Goal: Obtain resource: Obtain resource

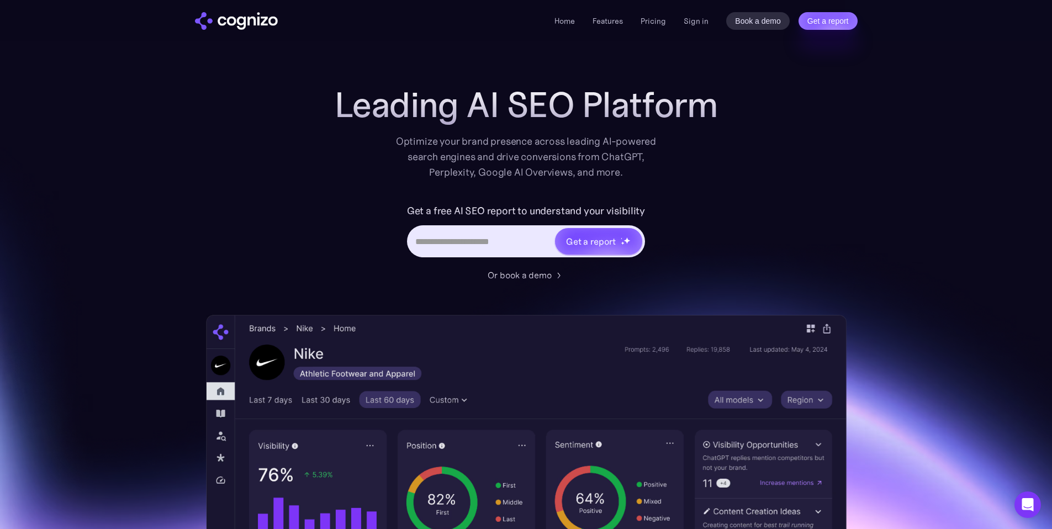
click at [314, 92] on div "Leading AI SEO Platform Optimize your brand presence across leading AI-powered …" at bounding box center [526, 132] width 442 height 95
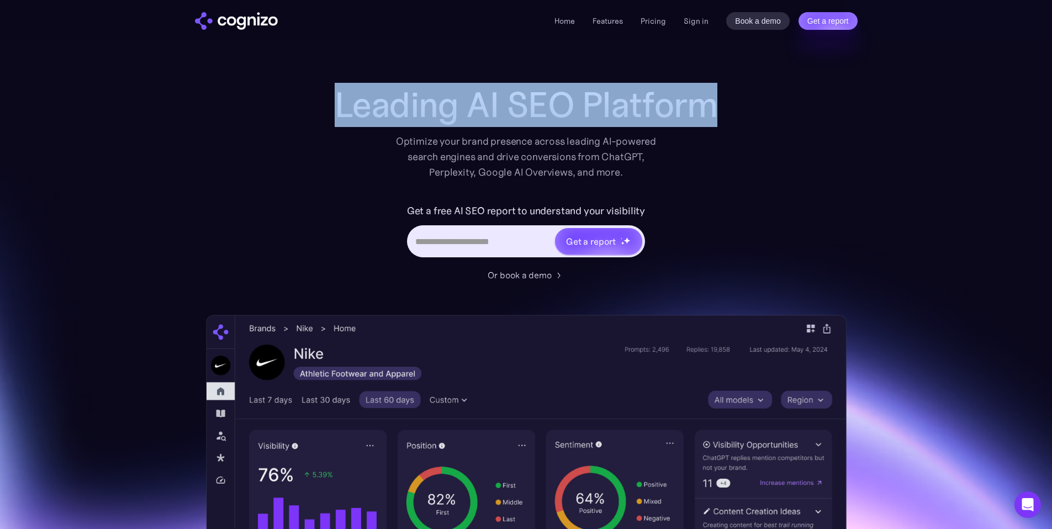
drag, startPoint x: 287, startPoint y: 107, endPoint x: 853, endPoint y: 134, distance: 566.5
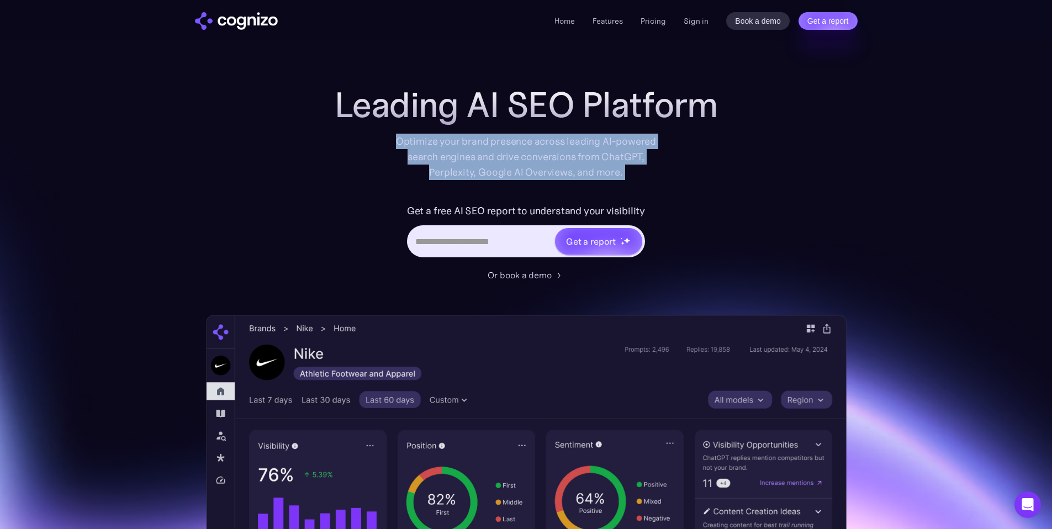
drag, startPoint x: 399, startPoint y: 142, endPoint x: 699, endPoint y: 184, distance: 303.2
click at [699, 184] on div "Leading AI SEO Platform Optimize your brand presence across leading AI-powered …" at bounding box center [526, 183] width 442 height 197
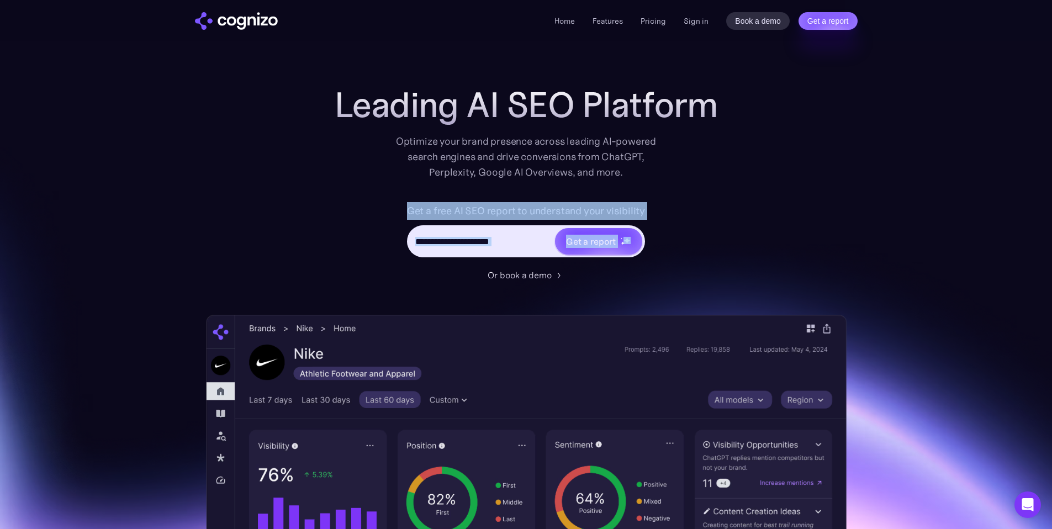
drag, startPoint x: 395, startPoint y: 214, endPoint x: 764, endPoint y: 224, distance: 368.9
click at [764, 224] on div "Leading AI SEO Platform Optimize your brand presence across leading AI-powered …" at bounding box center [526, 431] width 640 height 692
click at [519, 246] on input "Hero URL Input Form" at bounding box center [481, 241] width 145 height 21
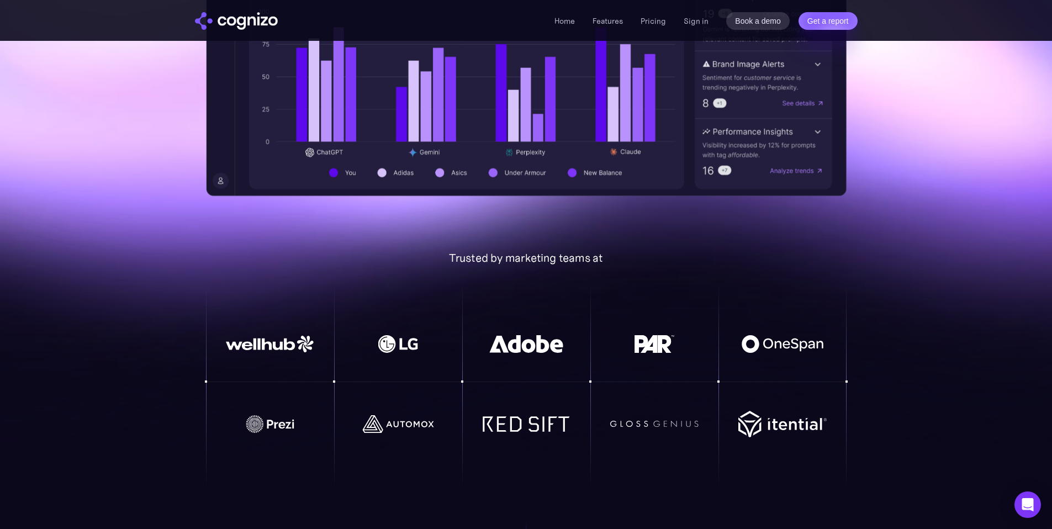
scroll to position [576, 0]
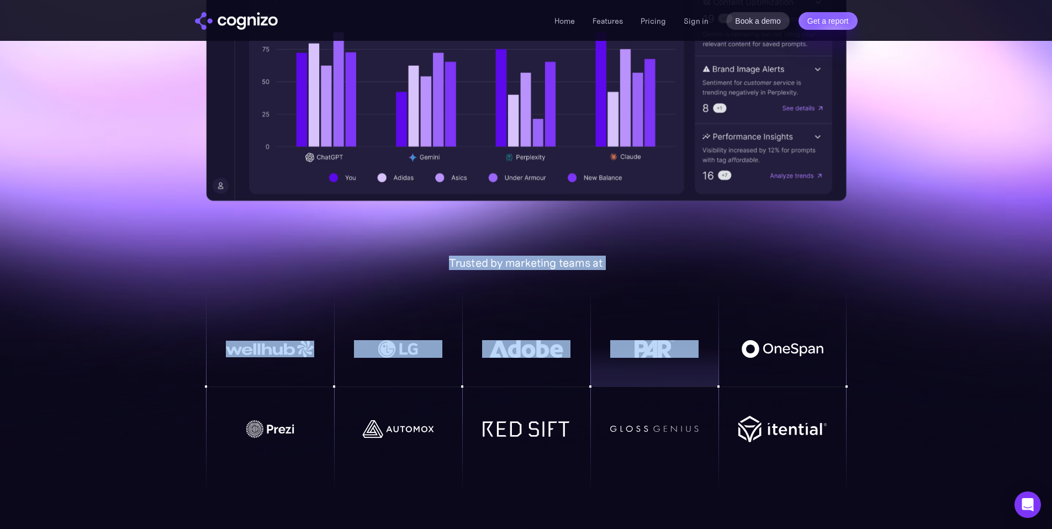
drag, startPoint x: 393, startPoint y: 263, endPoint x: 693, endPoint y: 301, distance: 302.8
click at [693, 301] on div "Trusted by marketing teams at" at bounding box center [526, 374] width 640 height 237
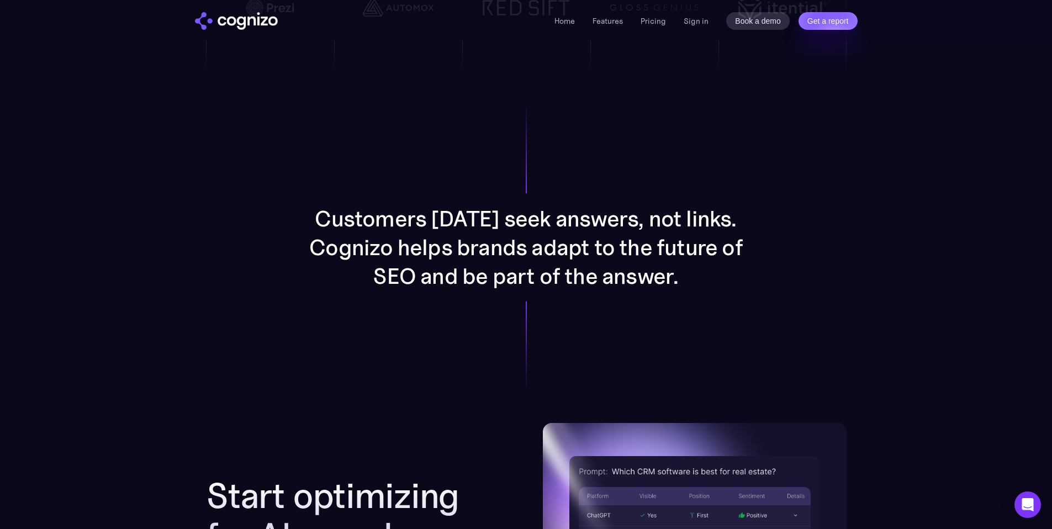
scroll to position [0, 0]
